Goal: Information Seeking & Learning: Learn about a topic

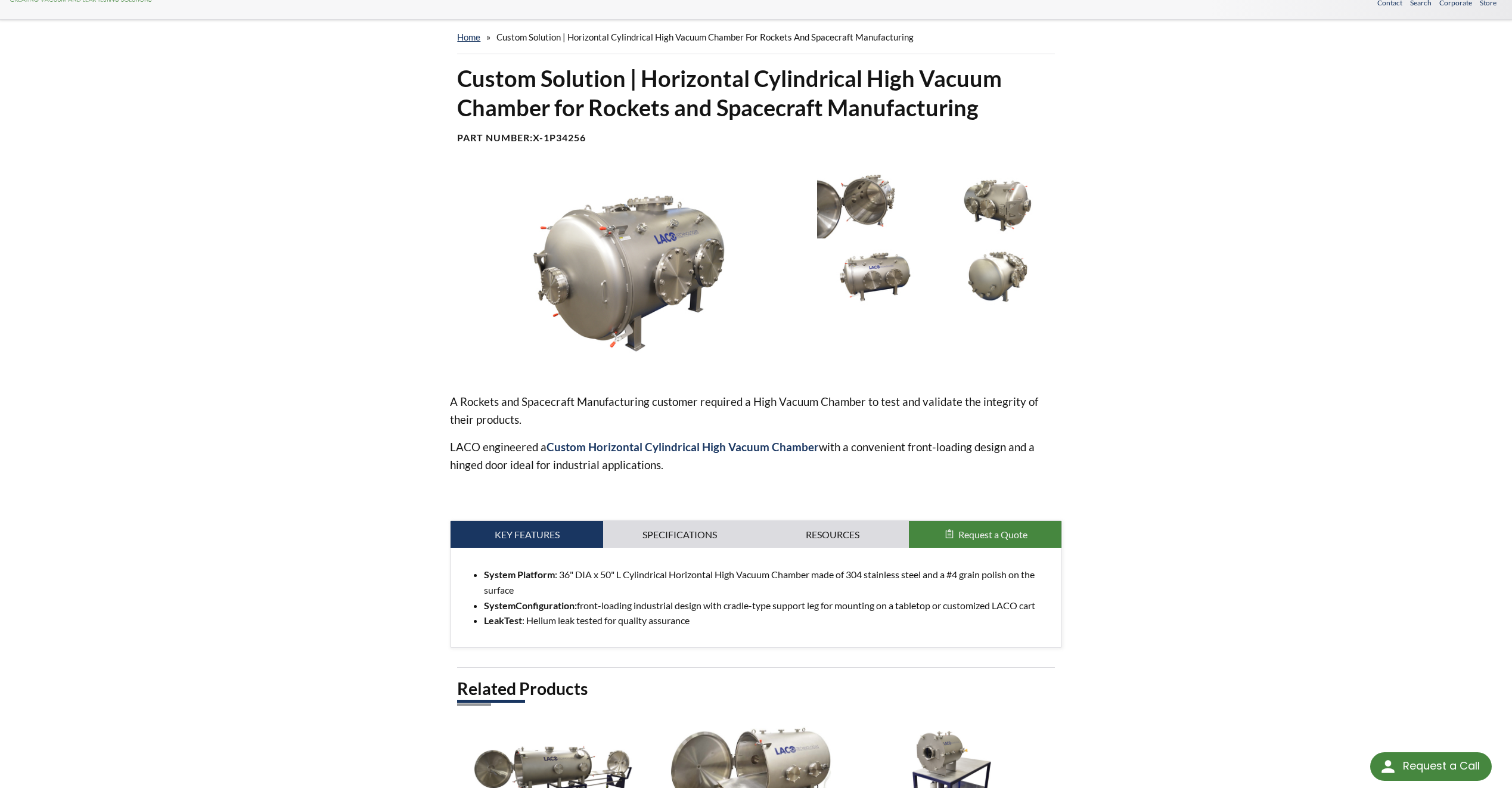
scroll to position [59, 0]
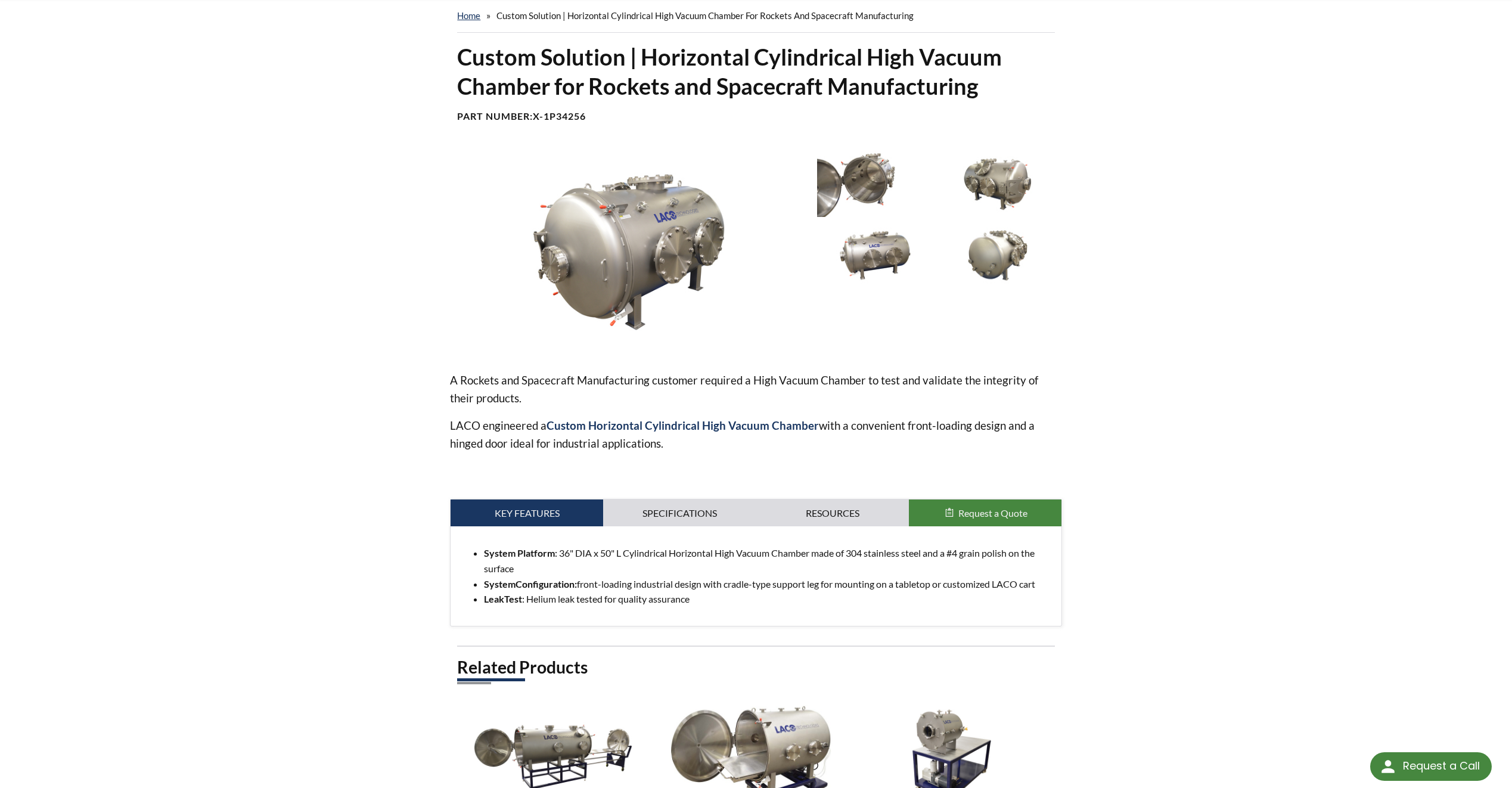
click at [614, 269] on img at bounding box center [628, 252] width 357 height 201
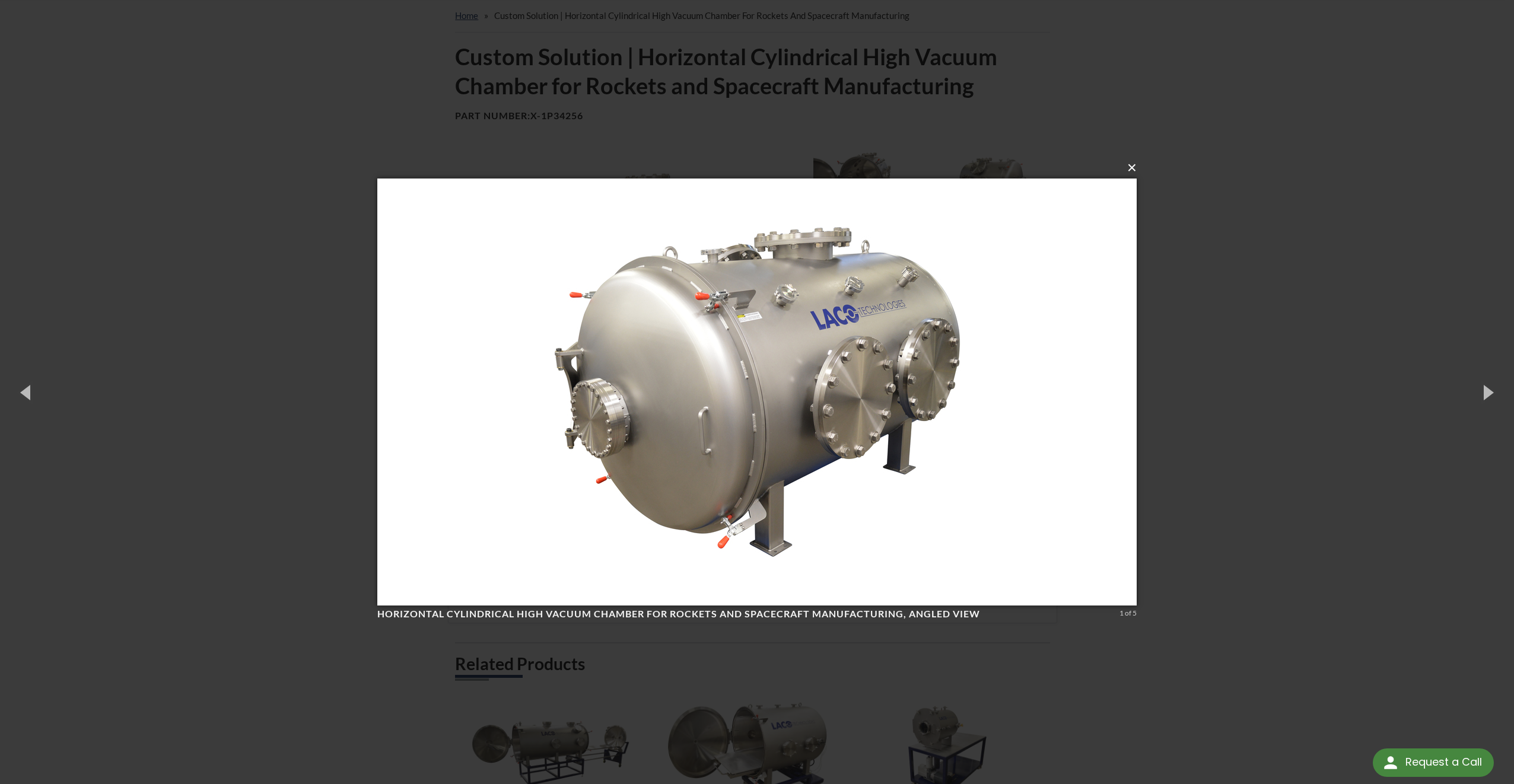
click at [1134, 169] on button "×" at bounding box center [761, 168] width 760 height 26
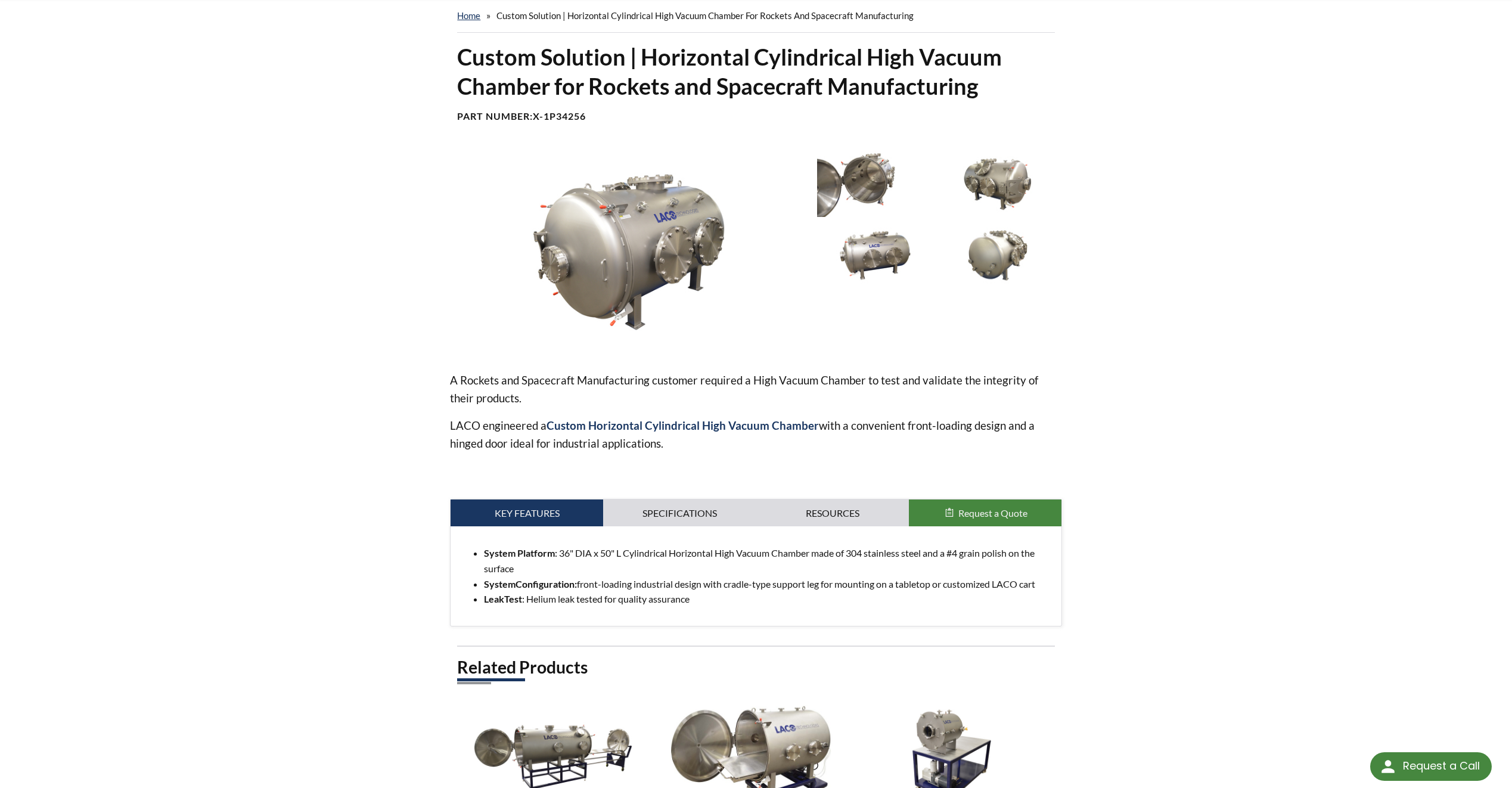
click at [863, 179] on img at bounding box center [875, 184] width 116 height 65
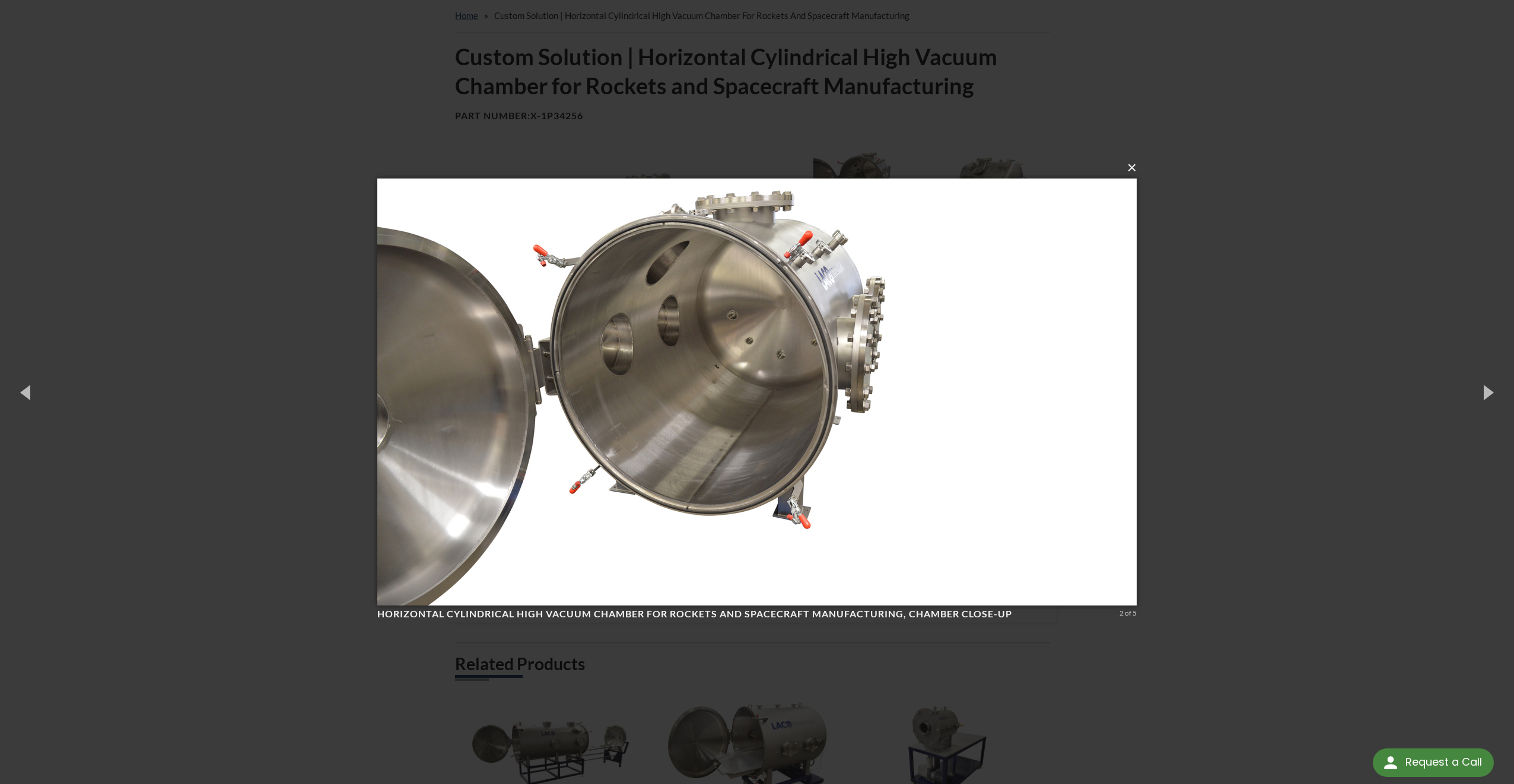
click at [1132, 168] on button "×" at bounding box center [761, 168] width 760 height 26
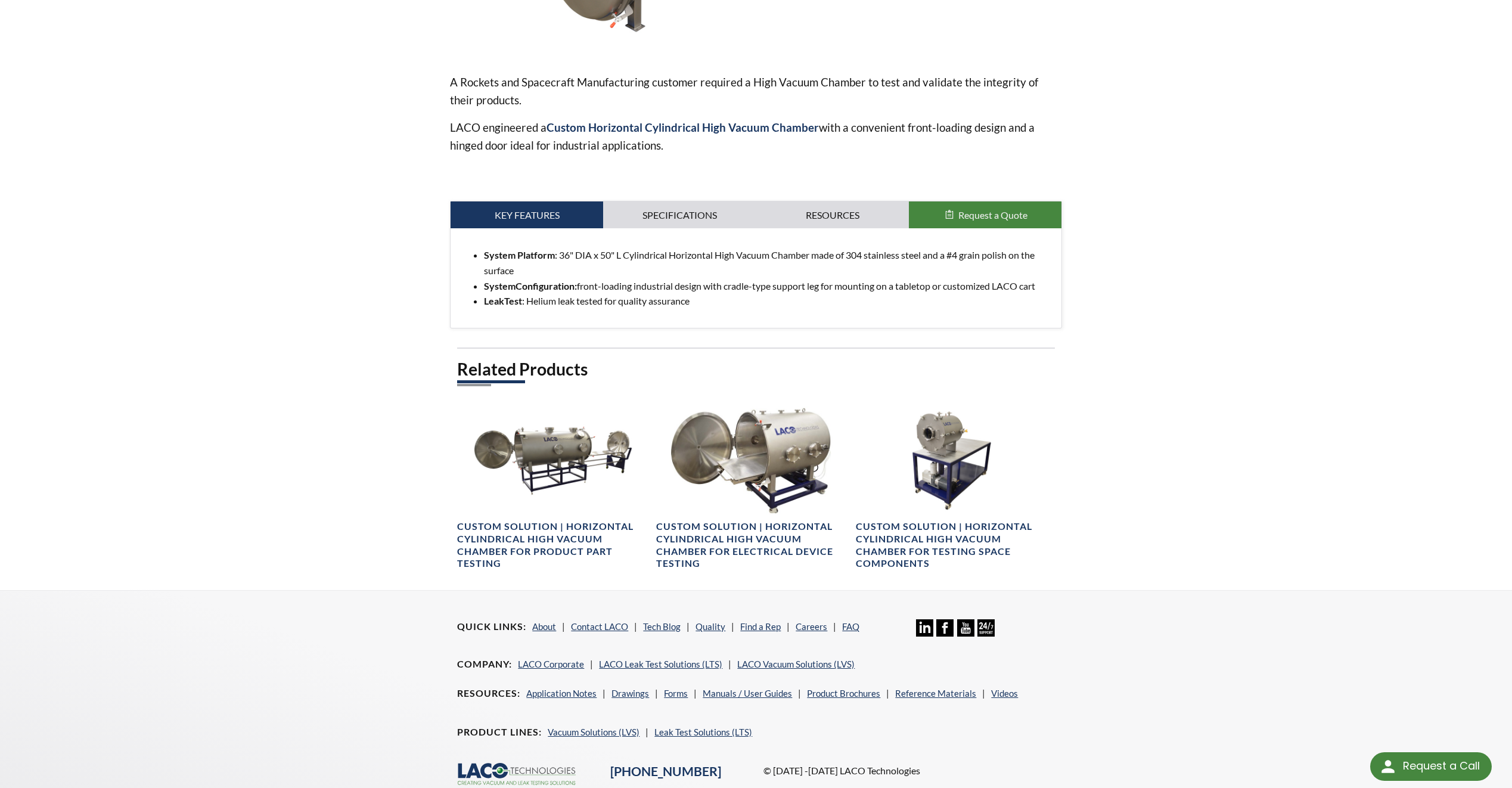
scroll to position [418, 0]
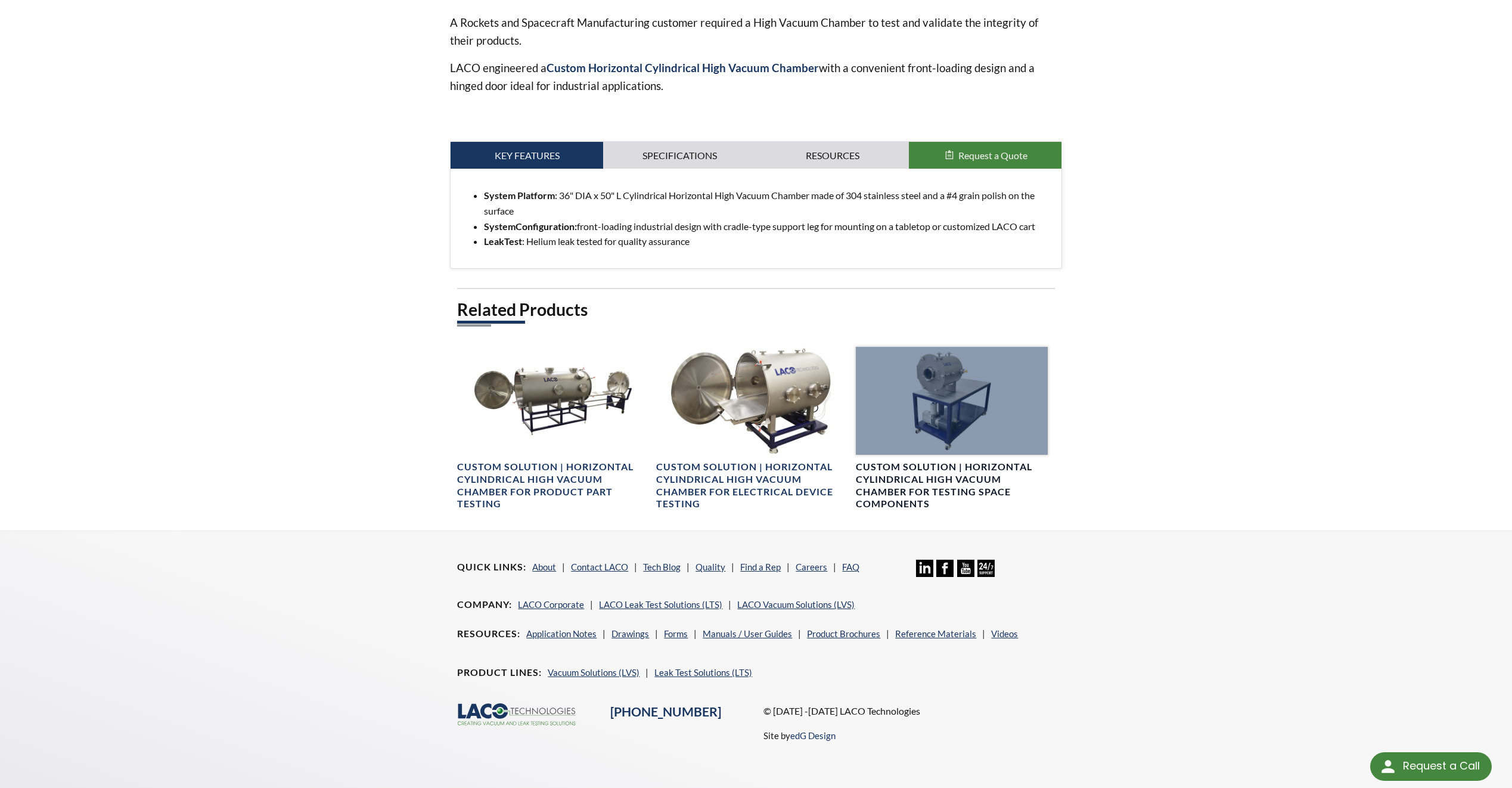
click at [939, 363] on div at bounding box center [952, 401] width 192 height 108
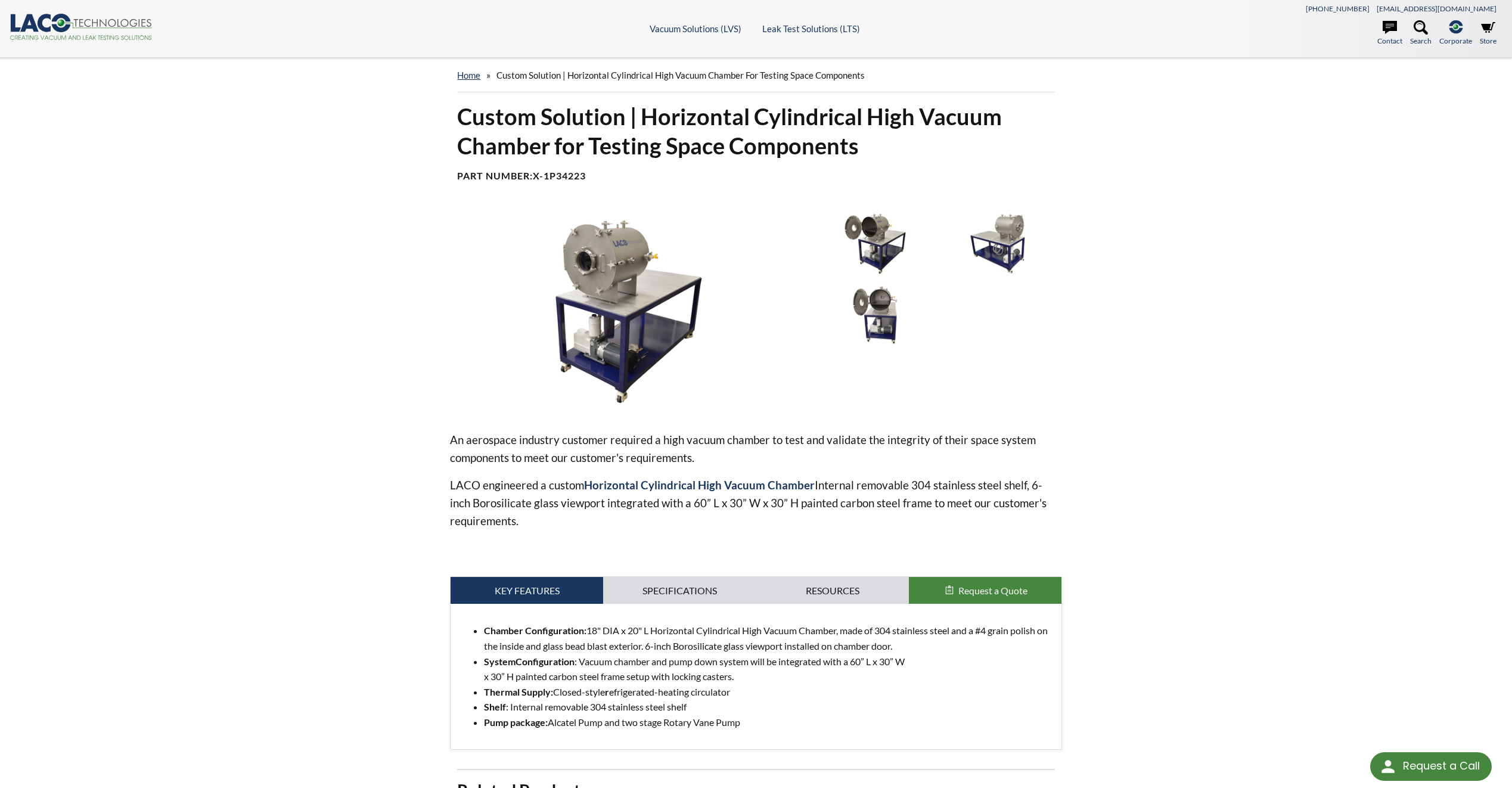
drag, startPoint x: 598, startPoint y: 277, endPoint x: 591, endPoint y: 270, distance: 9.9
click at [591, 270] on img at bounding box center [628, 311] width 357 height 201
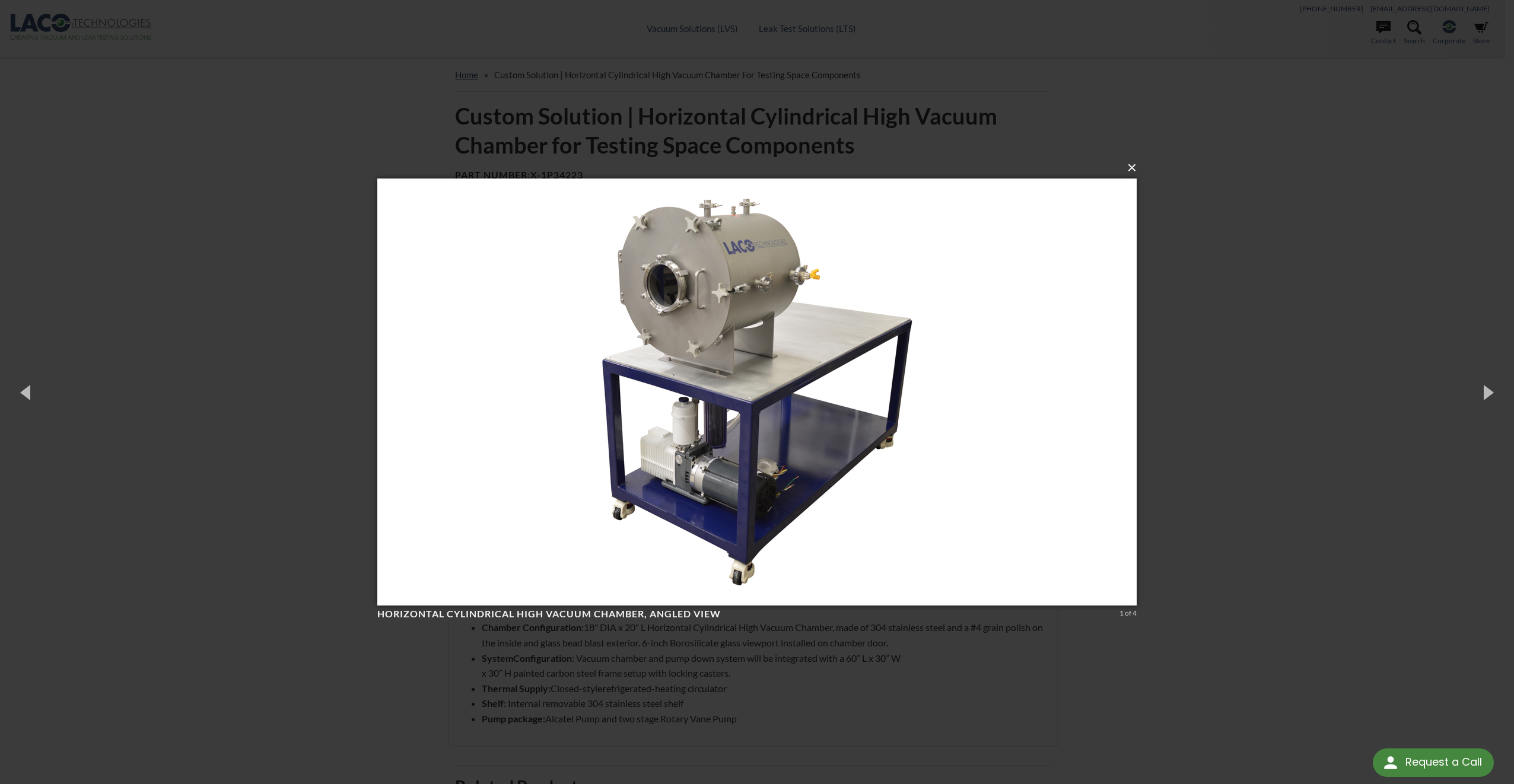
click at [1132, 169] on button "×" at bounding box center [761, 168] width 760 height 26
